Goal: Task Accomplishment & Management: Use online tool/utility

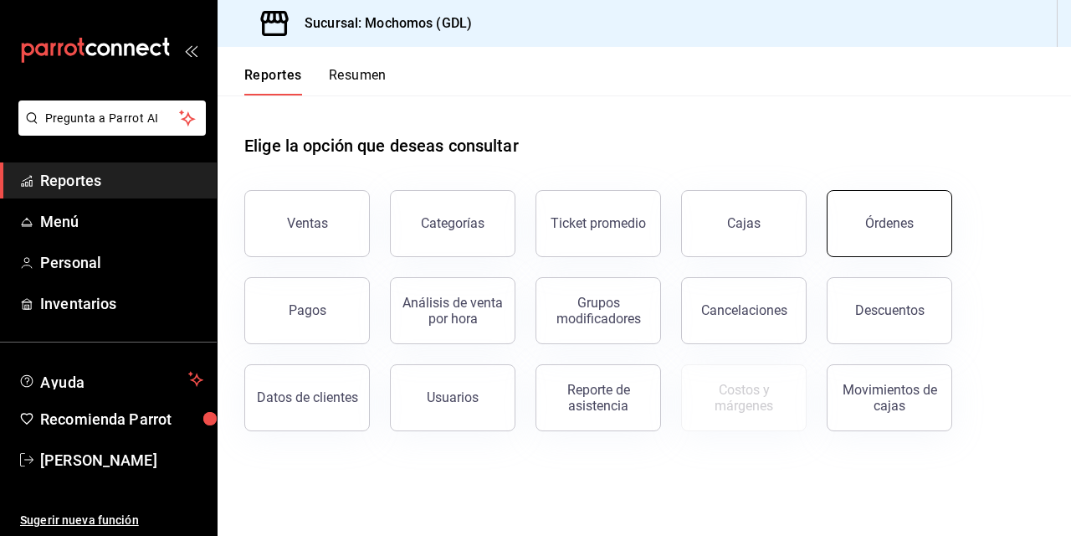
click at [891, 216] on div "Órdenes" at bounding box center [889, 223] width 49 height 16
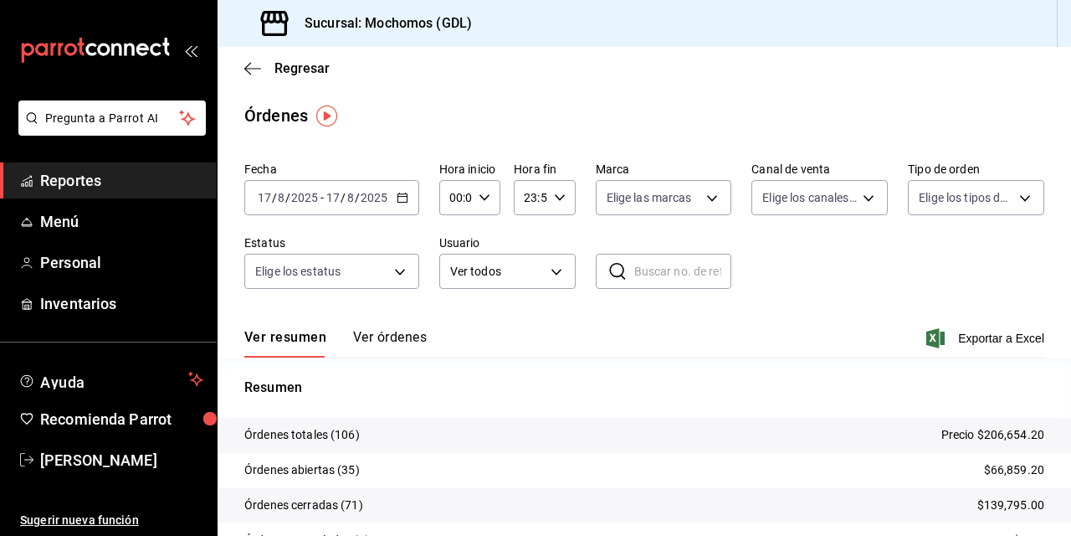
click at [485, 198] on icon "button" at bounding box center [485, 198] width 12 height 12
click at [454, 322] on span "02" at bounding box center [452, 320] width 3 height 13
click at [454, 304] on span "05" at bounding box center [452, 306] width 3 height 13
type input "05:00"
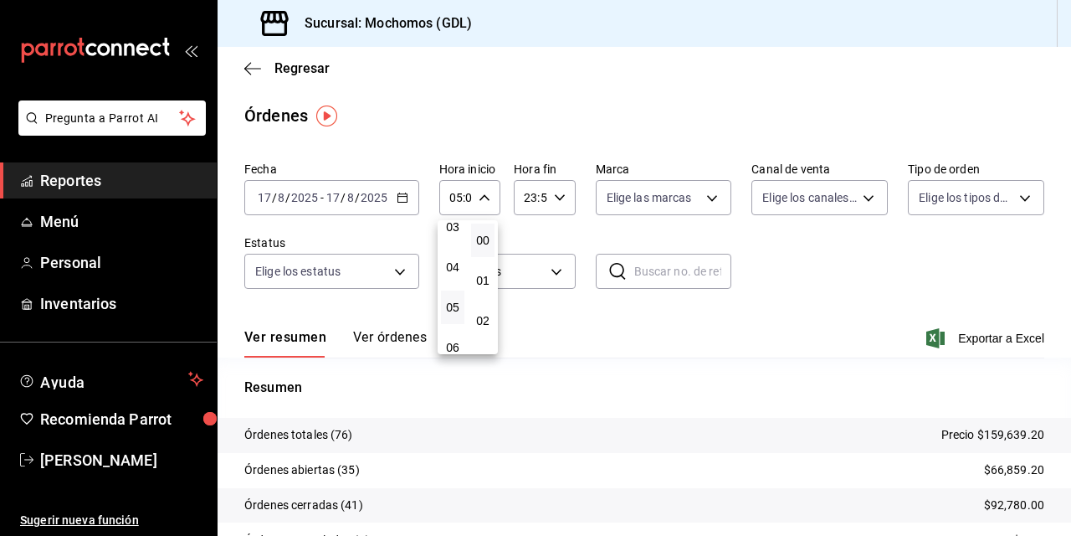
click at [706, 203] on div at bounding box center [535, 268] width 1071 height 536
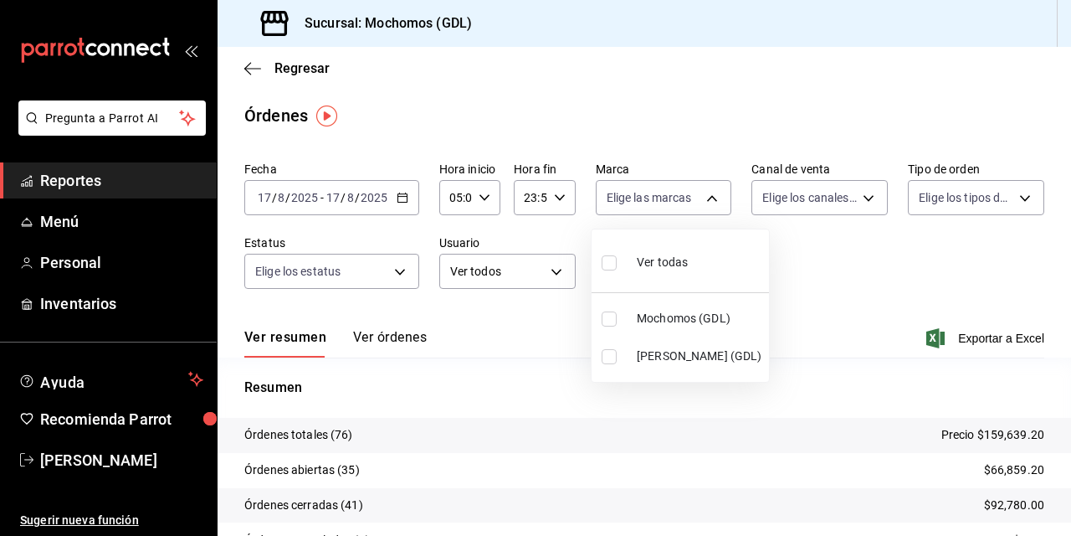
click at [706, 203] on body "Pregunta a Parrot AI Reportes Menú Personal Inventarios Ayuda Recomienda Parrot…" at bounding box center [535, 268] width 1071 height 536
click at [608, 313] on input "checkbox" at bounding box center [609, 318] width 15 height 15
checkbox input "true"
type input "36c25d4a-7cb0-456c-a434-e981d54830bc"
click at [835, 261] on div at bounding box center [535, 268] width 1071 height 536
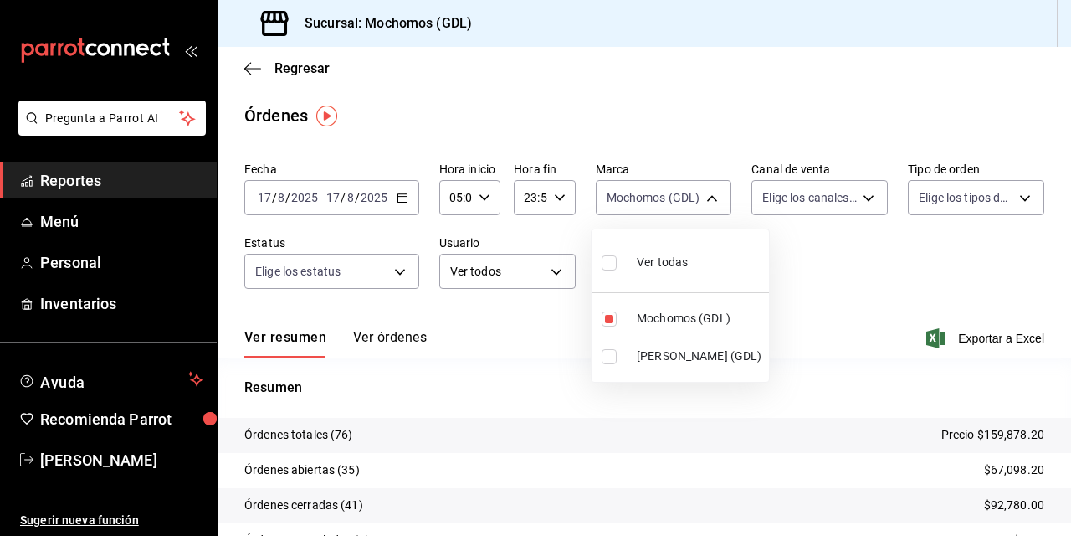
click at [874, 269] on div at bounding box center [535, 268] width 1071 height 536
